Goal: Book appointment/travel/reservation

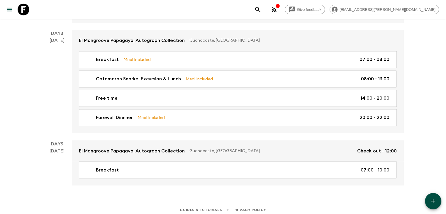
scroll to position [984, 0]
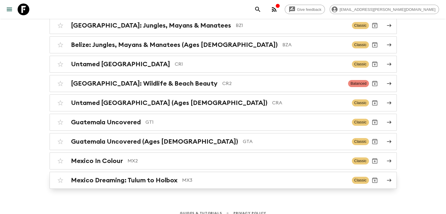
scroll to position [75, 0]
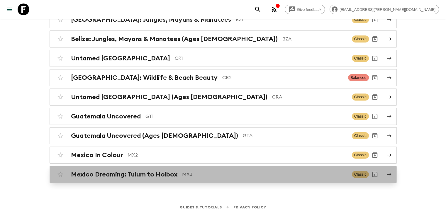
click at [161, 171] on h2 "Mexico Dreaming: Tulum to Holbox" at bounding box center [124, 175] width 107 height 8
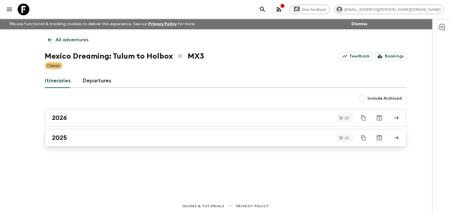
click at [60, 137] on h2 "2025" at bounding box center [59, 138] width 15 height 8
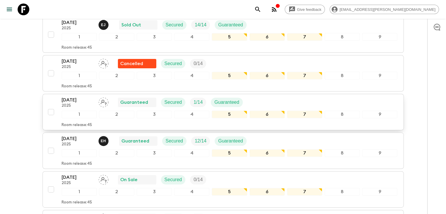
scroll to position [176, 0]
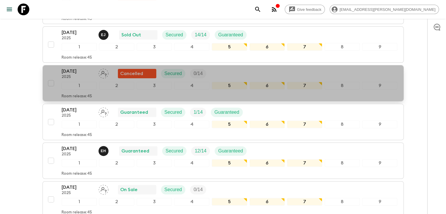
click at [78, 69] on p "[DATE]" at bounding box center [78, 71] width 32 height 7
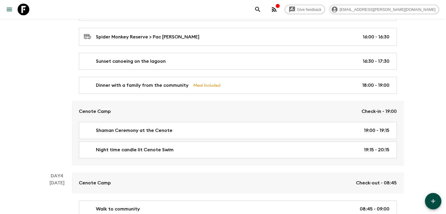
scroll to position [499, 0]
